Goal: Task Accomplishment & Management: Use online tool/utility

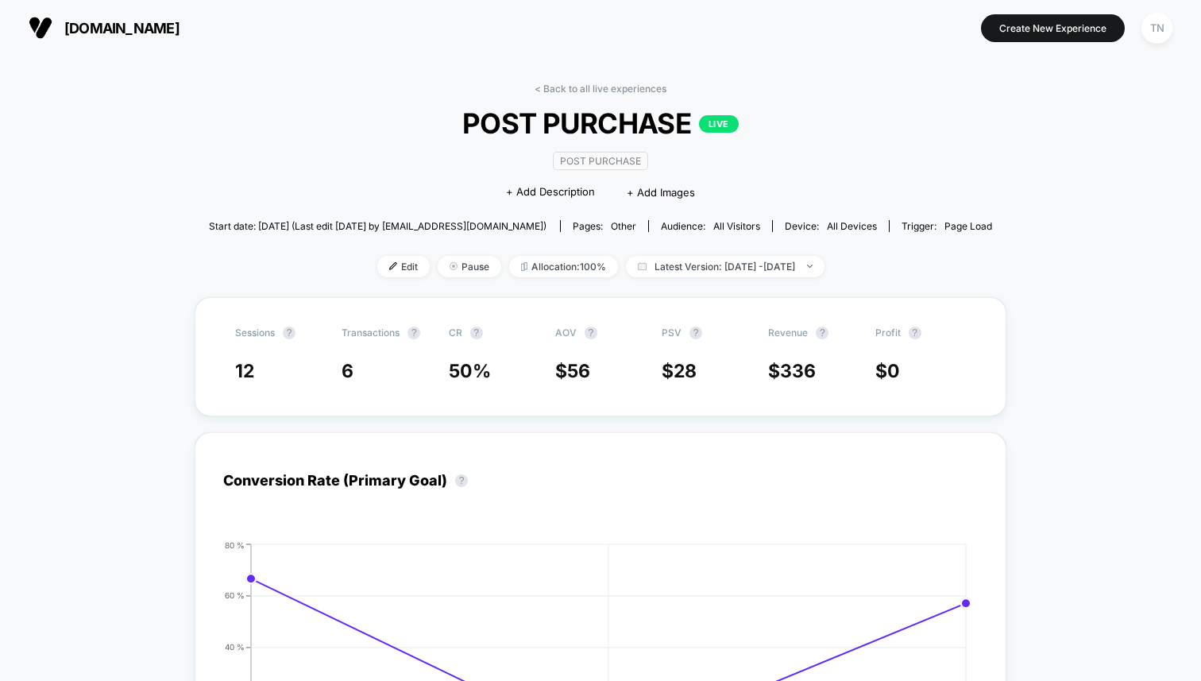
click at [112, 20] on span "[DOMAIN_NAME]" at bounding box center [121, 28] width 115 height 17
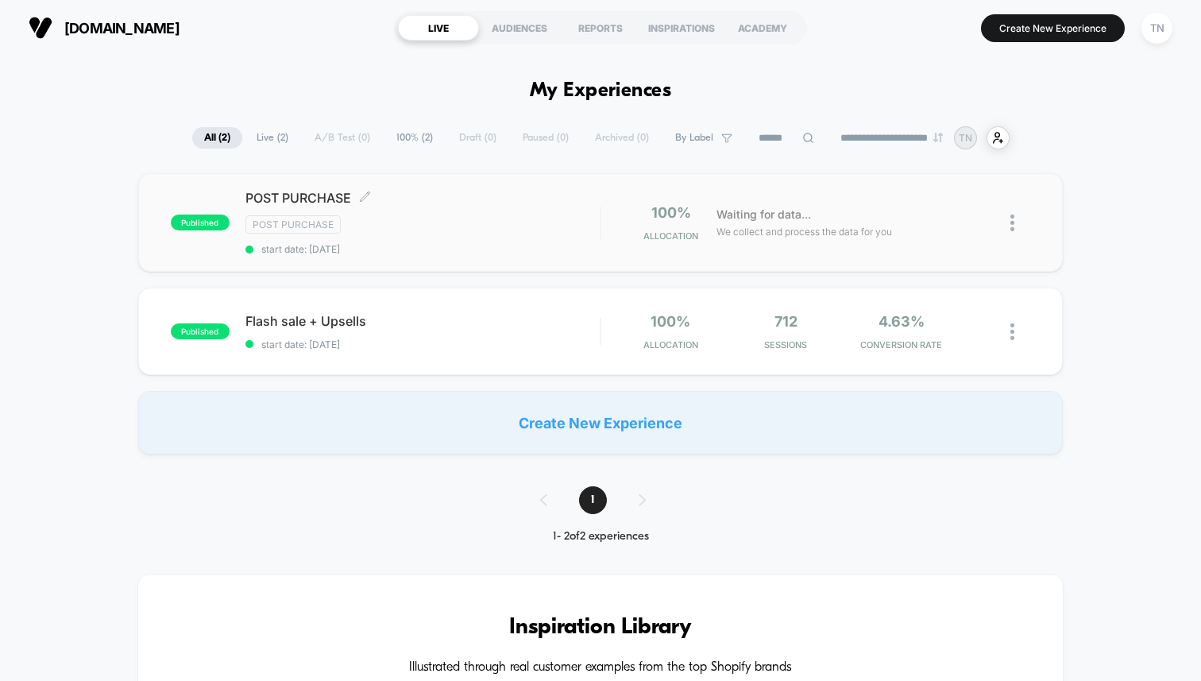
click at [530, 253] on div "published POST PURCHASE Click to edit experience details Click to edit experien…" at bounding box center [600, 222] width 924 height 98
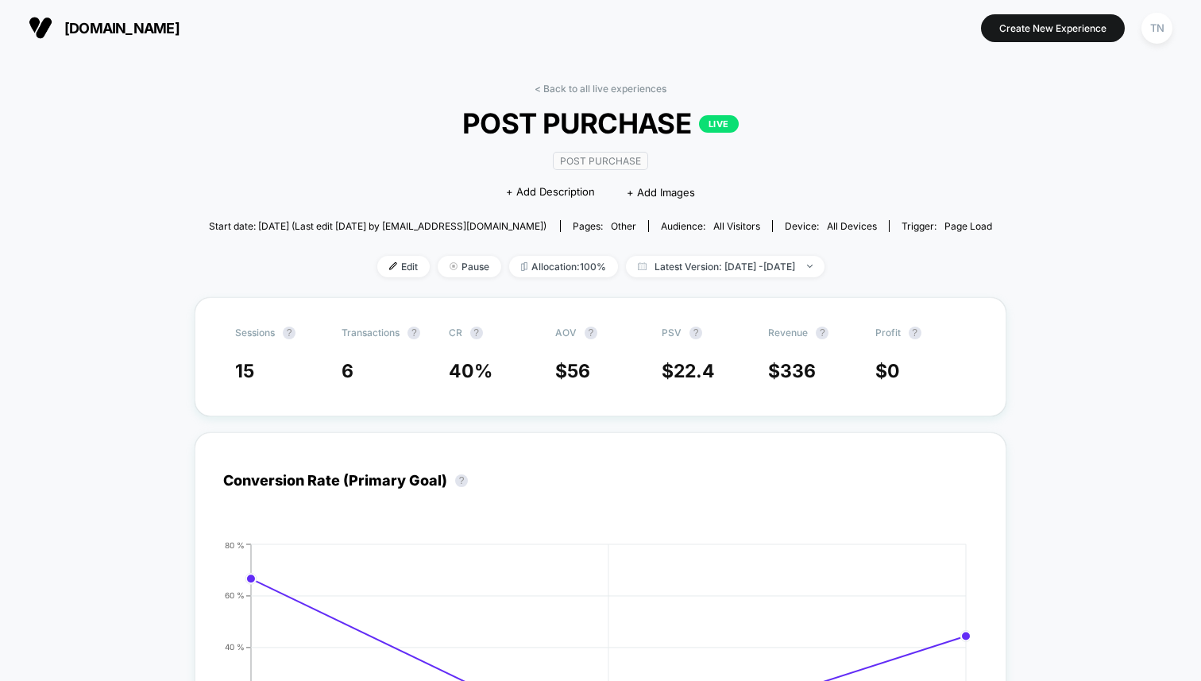
click at [49, 32] on img at bounding box center [41, 28] width 24 height 24
